Goal: Check status: Check status

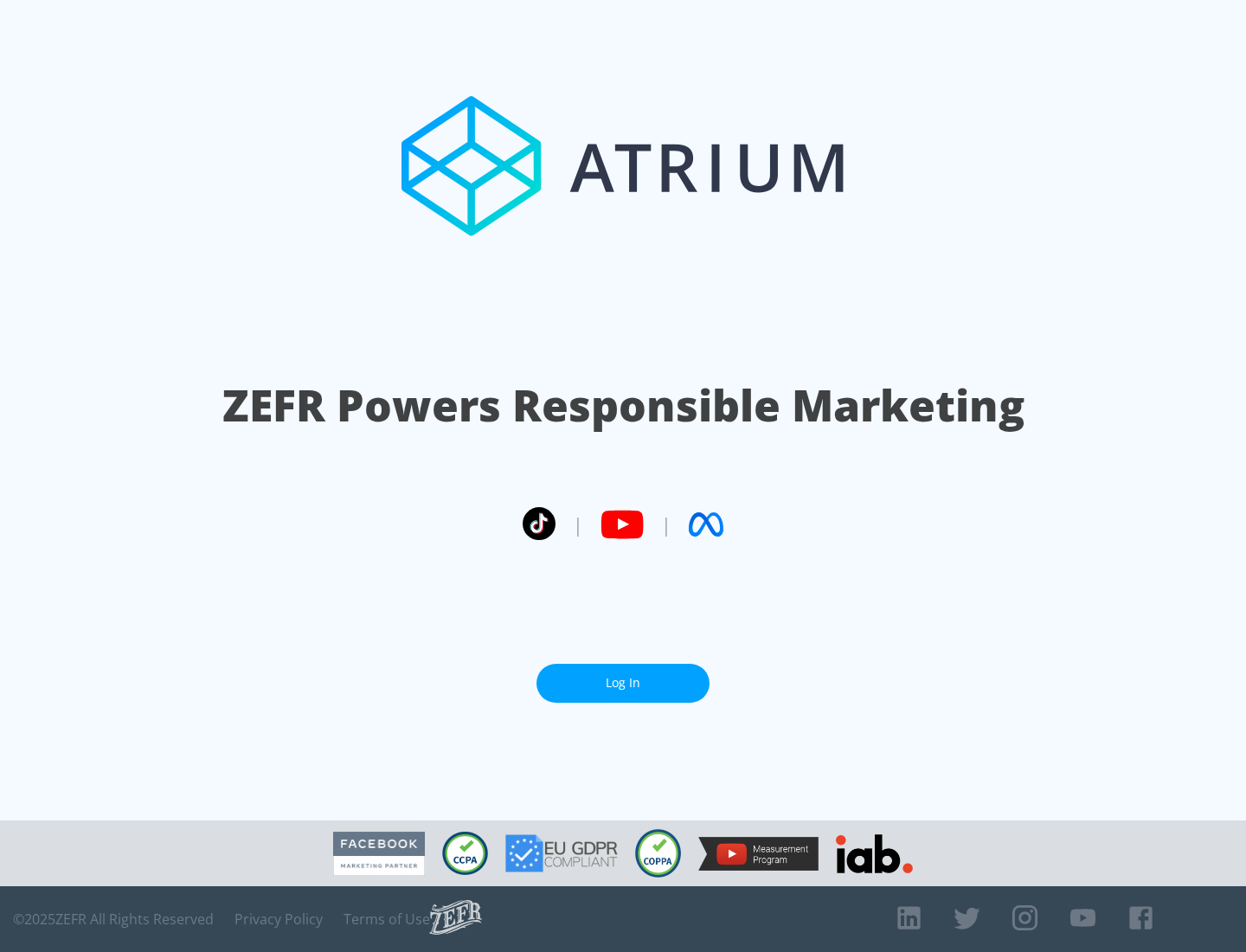
click at [623, 682] on link "Log In" at bounding box center [623, 683] width 174 height 39
